Goal: Transaction & Acquisition: Purchase product/service

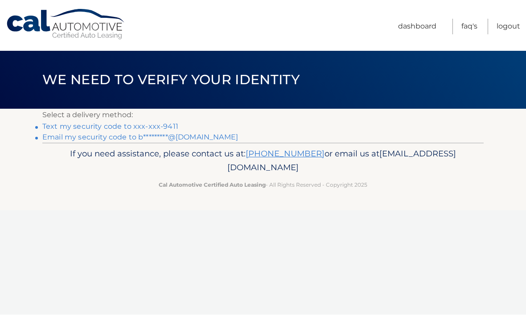
click at [188, 135] on link "Email my security code to b*********@comcast.net" at bounding box center [140, 137] width 196 height 8
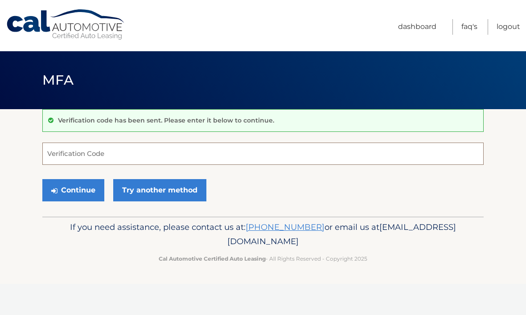
click at [57, 156] on input "Verification Code" at bounding box center [263, 154] width 442 height 22
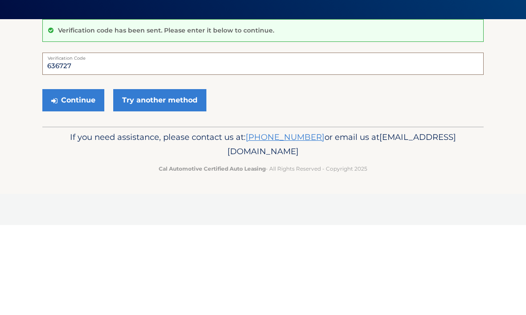
type input "636727"
click at [64, 179] on button "Continue" at bounding box center [73, 190] width 62 height 22
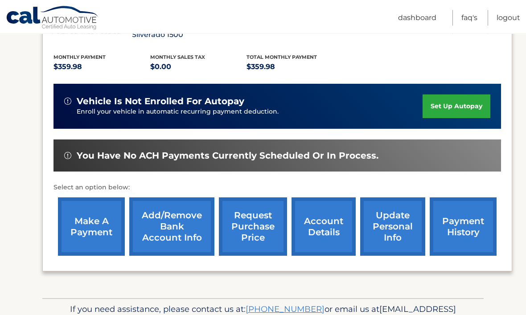
scroll to position [191, 0]
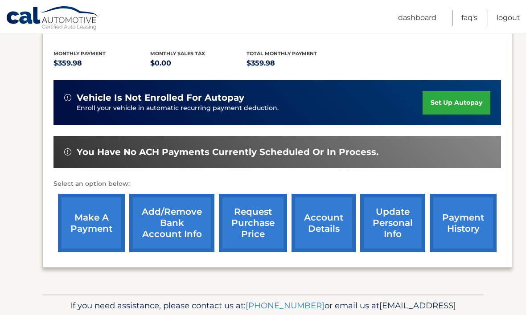
click at [81, 222] on link "make a payment" at bounding box center [91, 223] width 67 height 58
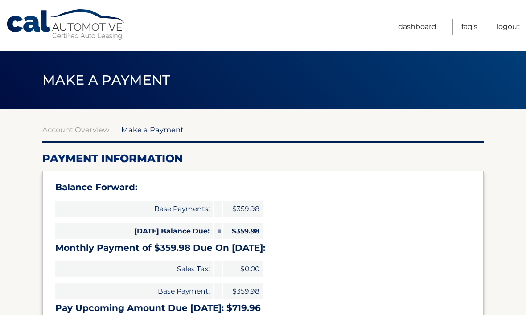
select select "ODEzMWQ1ZmMtYjJlMi00YTQ1LWE1NTMtZGIyZjM3OWRmY2Uw"
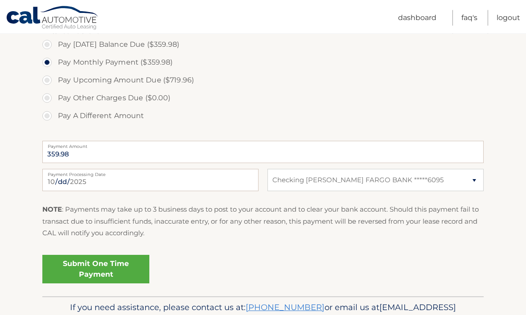
scroll to position [311, 0]
click at [71, 268] on link "Submit One Time Payment" at bounding box center [95, 269] width 107 height 29
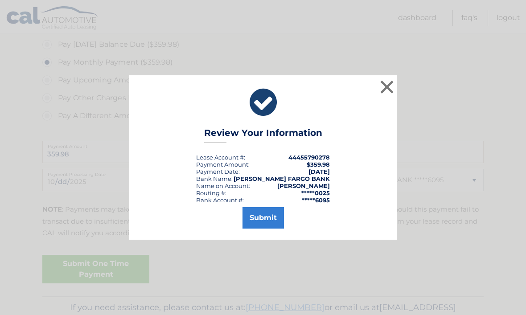
click at [261, 229] on button "Submit" at bounding box center [263, 217] width 41 height 21
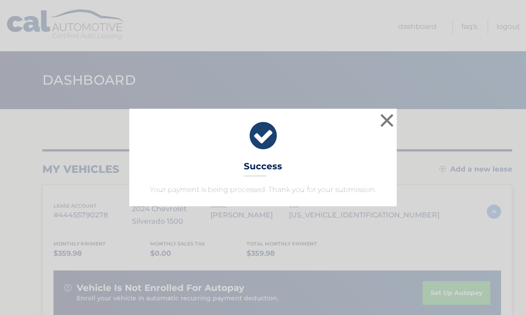
click at [384, 119] on button "×" at bounding box center [387, 121] width 18 height 18
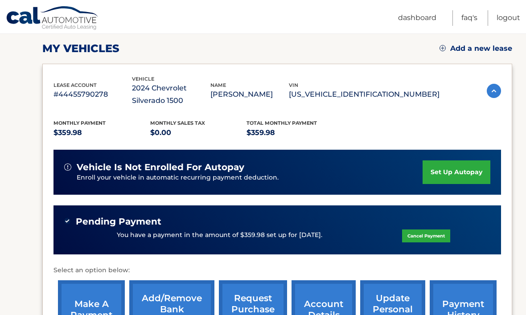
scroll to position [123, 0]
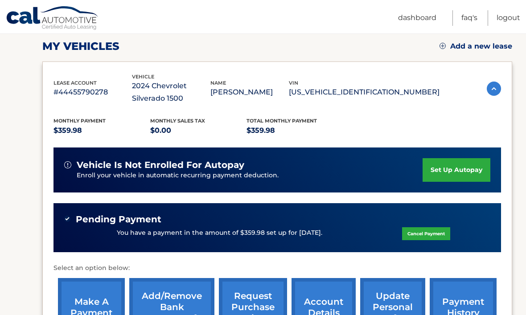
click at [504, 21] on link "Logout" at bounding box center [509, 18] width 24 height 16
